Goal: Check status: Check status

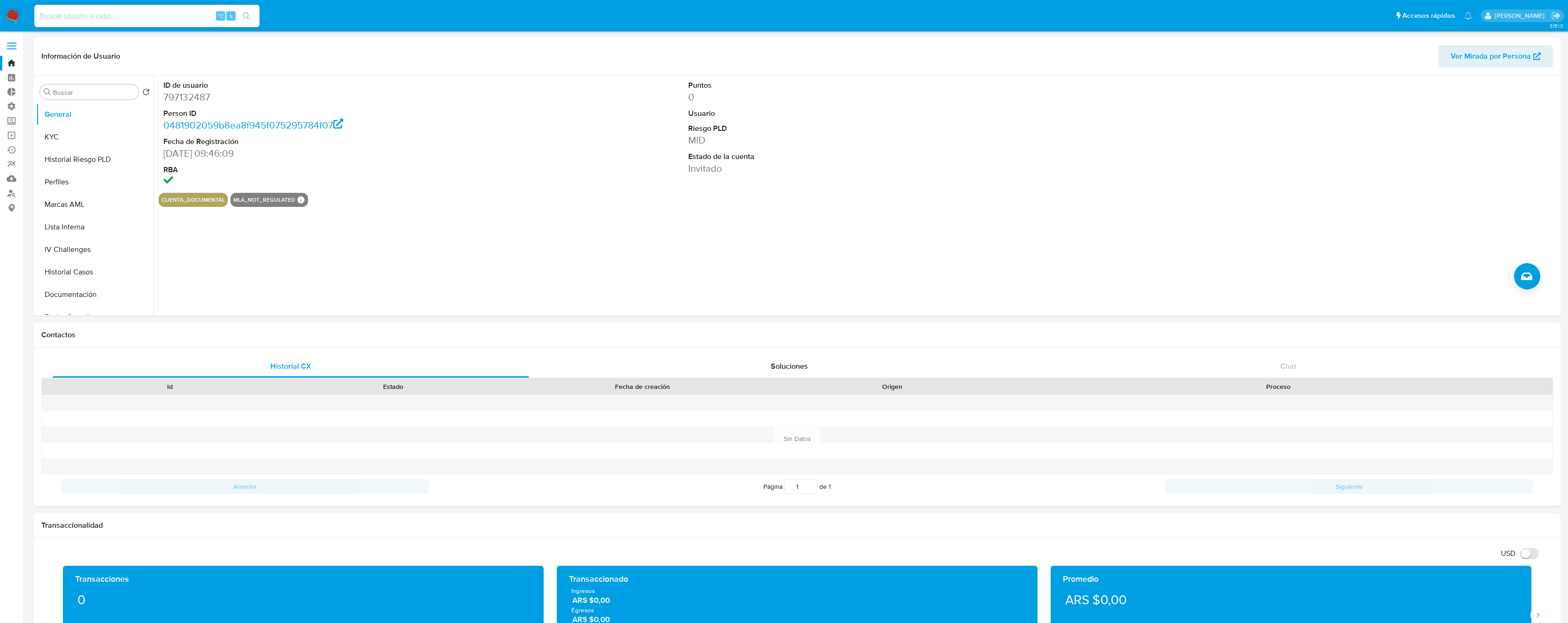
select select "10"
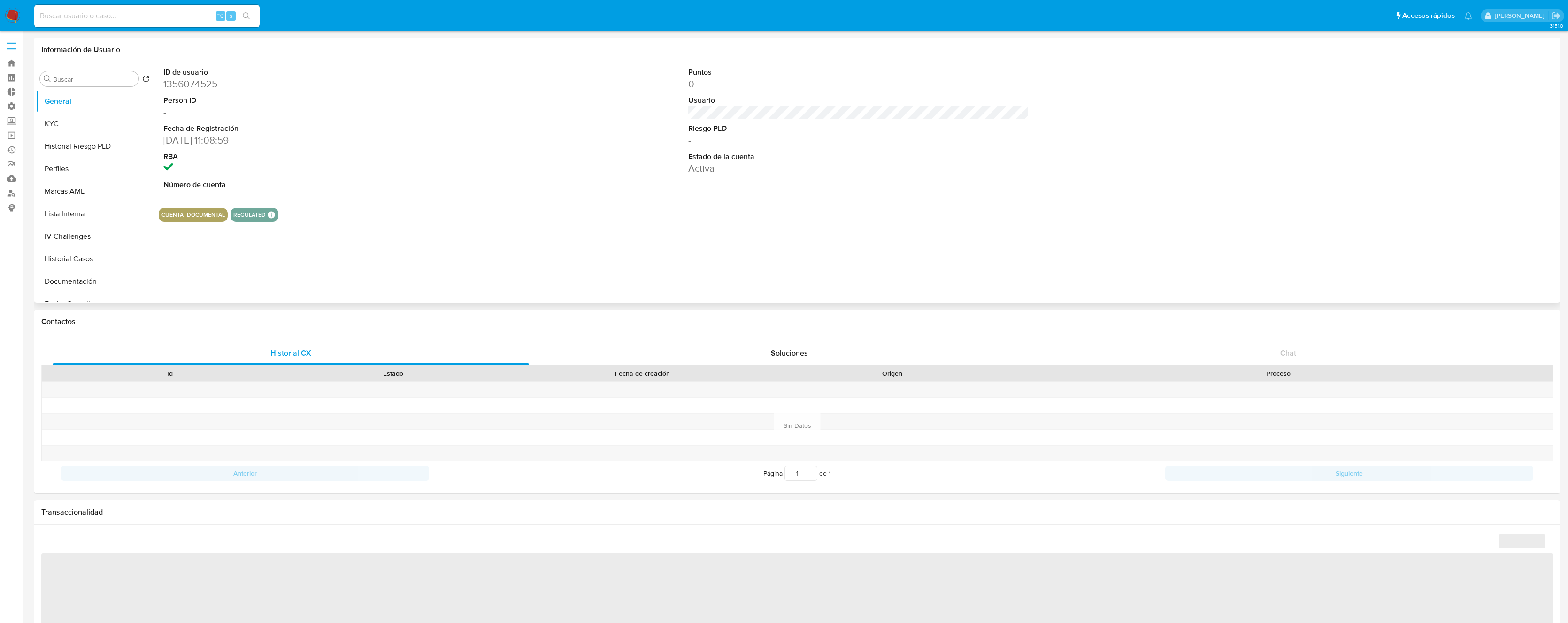
select select "10"
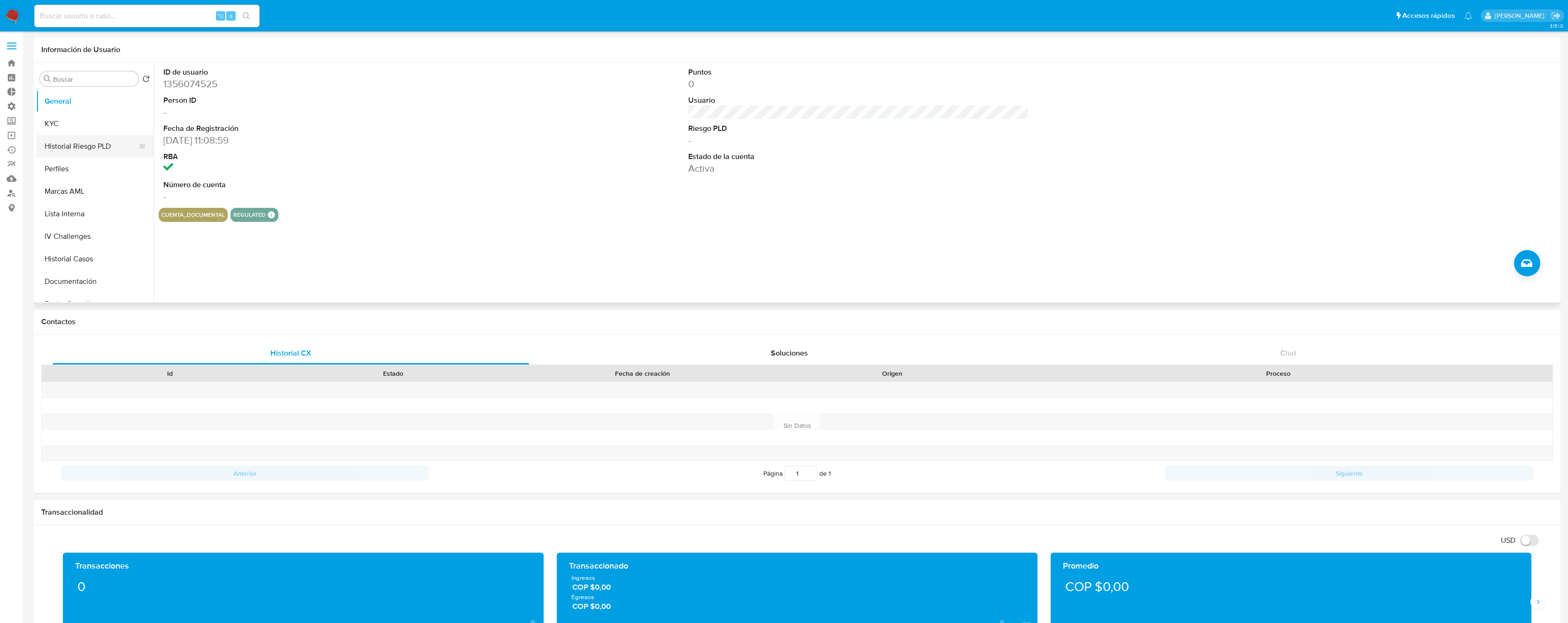
click at [87, 143] on button "Historial Riesgo PLD" at bounding box center [91, 146] width 109 height 23
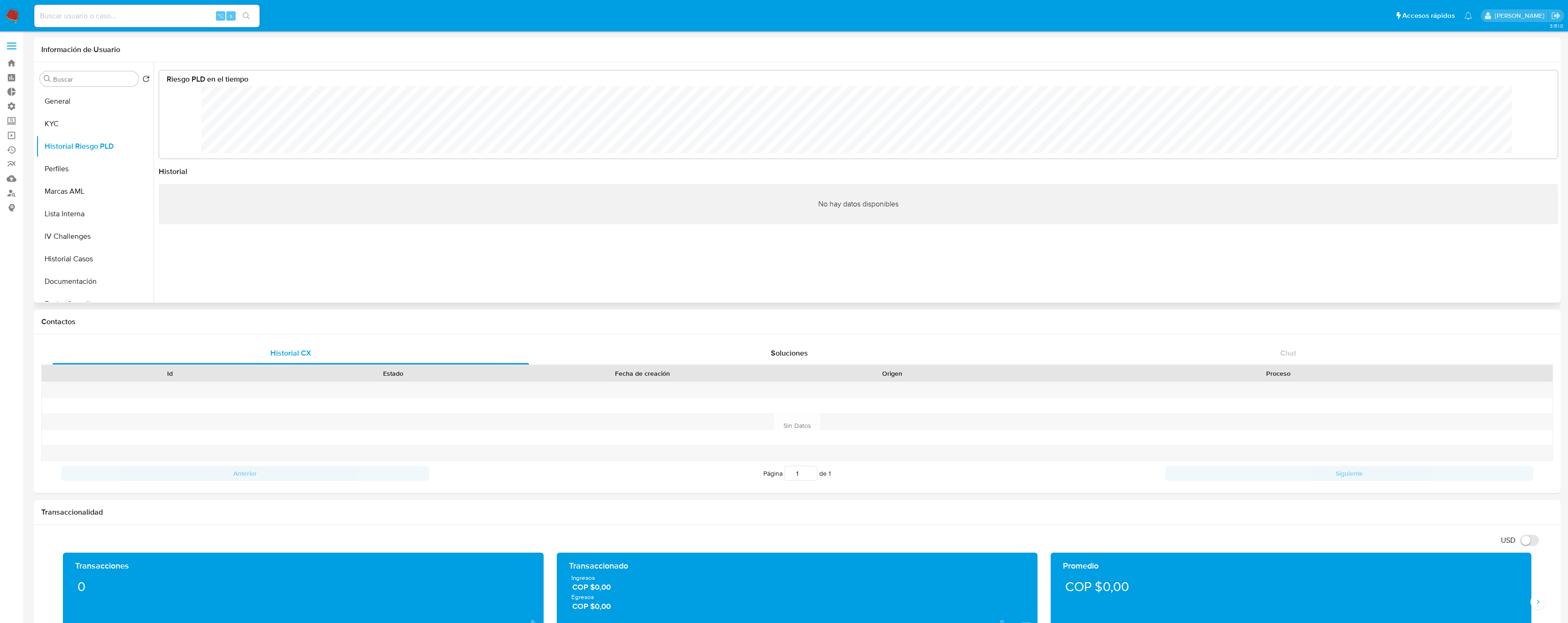
scroll to position [70, 1379]
click at [67, 103] on button "General" at bounding box center [91, 101] width 109 height 23
